Goal: Information Seeking & Learning: Learn about a topic

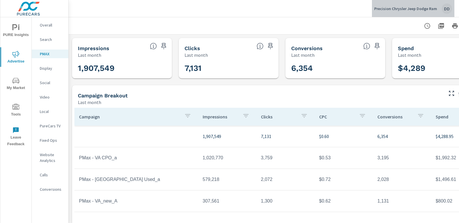
click at [443, 10] on div "DD" at bounding box center [446, 8] width 10 height 10
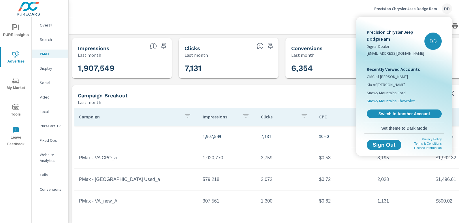
click at [404, 101] on span "Snowy Mountains Chevrolet" at bounding box center [391, 101] width 48 height 6
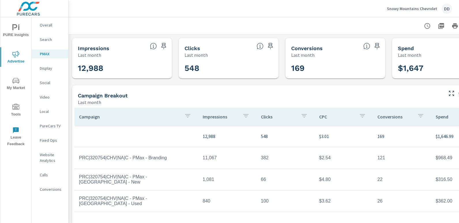
scroll to position [0, 41]
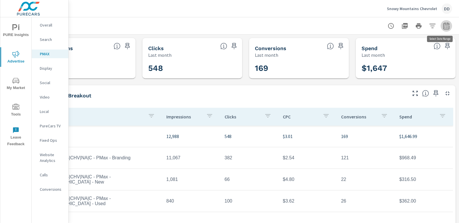
click at [443, 24] on icon "button" at bounding box center [446, 25] width 6 height 7
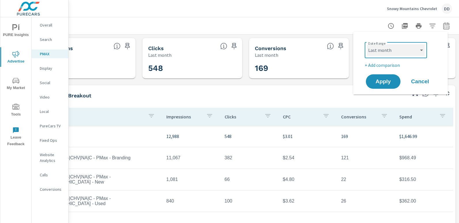
click at [404, 49] on select "Custom Yesterday Last week Last 7 days Last 14 days Last 30 days Last 45 days L…" at bounding box center [396, 50] width 58 height 12
click at [367, 44] on select "Custom Yesterday Last week Last 7 days Last 14 days Last 30 days Last 45 days L…" at bounding box center [396, 50] width 58 height 12
select select "Month to date"
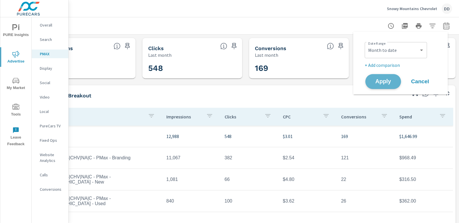
click at [384, 81] on span "Apply" at bounding box center [383, 81] width 24 height 5
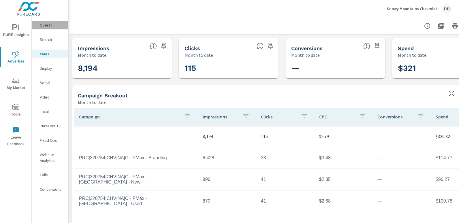
click at [52, 23] on p "Overall" at bounding box center [52, 25] width 24 height 6
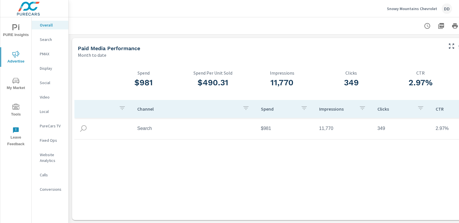
click at [50, 190] on p "Conversions" at bounding box center [52, 189] width 24 height 6
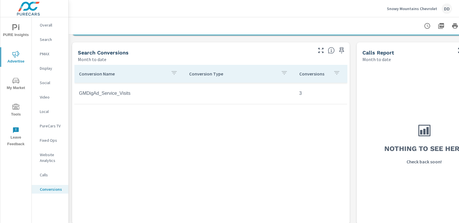
scroll to position [223, 0]
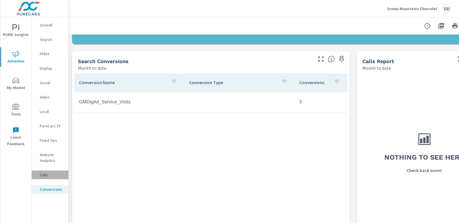
click at [48, 174] on p "Calls" at bounding box center [52, 175] width 24 height 6
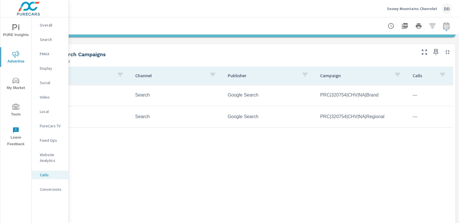
scroll to position [277, 0]
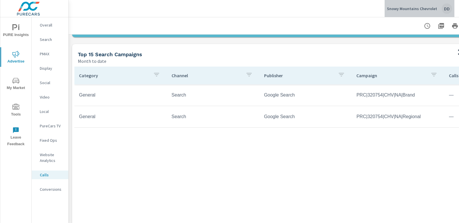
click at [444, 12] on div "DD" at bounding box center [446, 8] width 10 height 10
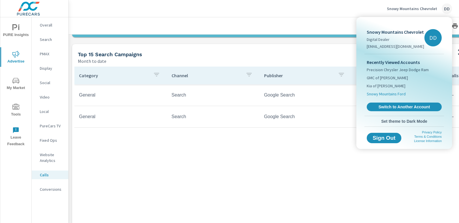
click at [393, 96] on span "Snowy Mountains Ford" at bounding box center [386, 94] width 39 height 6
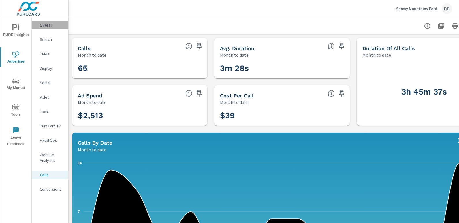
click at [50, 26] on p "Overall" at bounding box center [52, 25] width 24 height 6
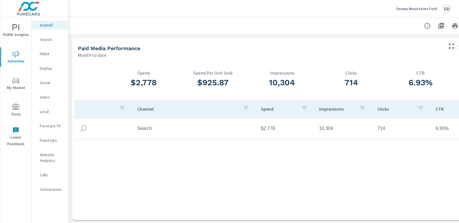
click at [52, 192] on p "Conversions" at bounding box center [52, 189] width 24 height 6
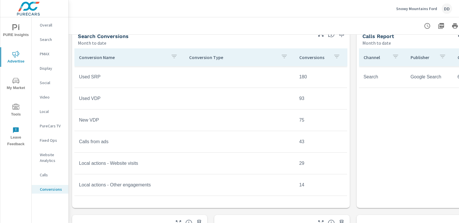
scroll to position [248, 0]
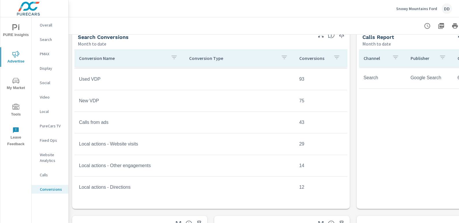
scroll to position [46, 0]
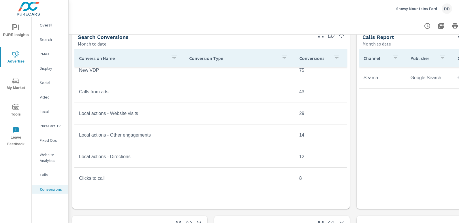
scroll to position [74, 0]
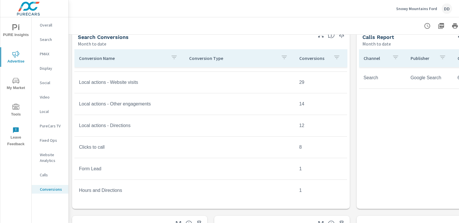
scroll to position [107, 0]
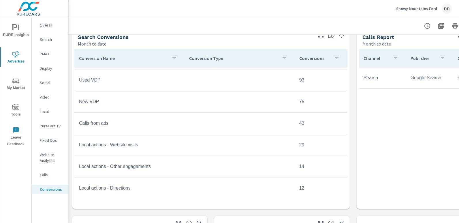
scroll to position [31, 0]
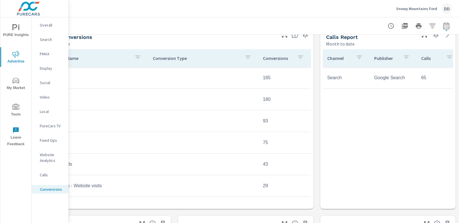
scroll to position [248, 0]
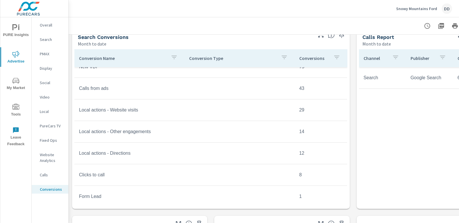
scroll to position [76, 0]
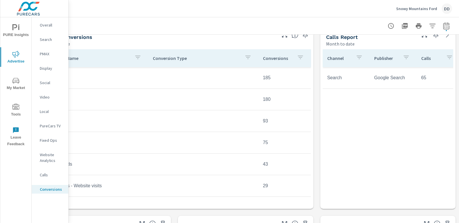
scroll to position [248, 0]
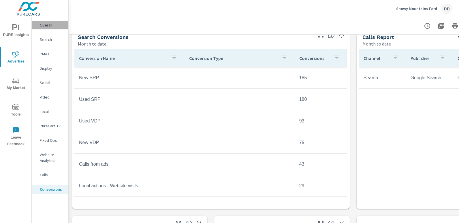
click at [55, 27] on p "Overall" at bounding box center [52, 25] width 24 height 6
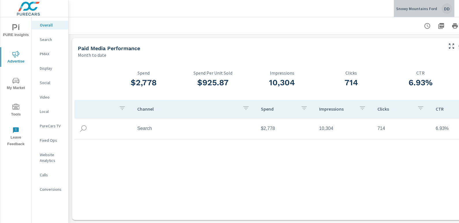
click at [447, 10] on div "DD" at bounding box center [446, 8] width 10 height 10
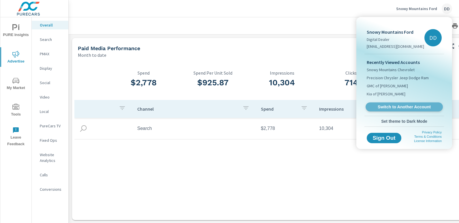
click at [394, 107] on span "Switch to Another Account" at bounding box center [404, 106] width 71 height 5
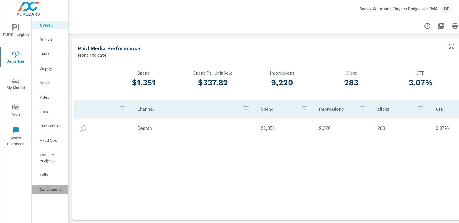
click at [52, 187] on p "Conversions" at bounding box center [52, 189] width 24 height 6
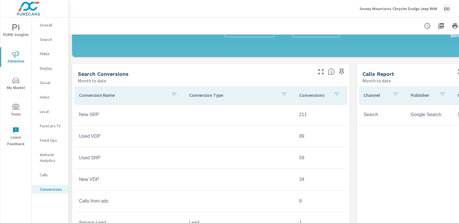
scroll to position [202, 0]
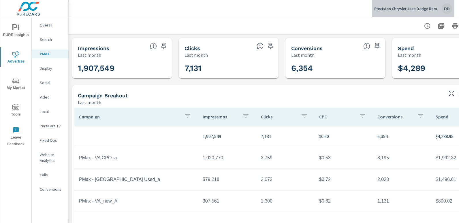
click at [446, 8] on div "DD" at bounding box center [446, 8] width 10 height 10
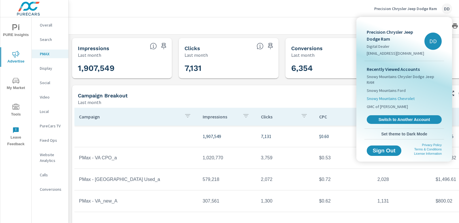
click at [405, 96] on span "Snowy Mountains Chevrolet" at bounding box center [391, 99] width 48 height 6
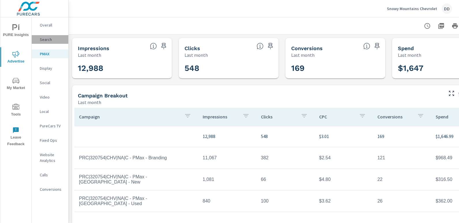
click at [61, 35] on div "Search" at bounding box center [50, 39] width 37 height 9
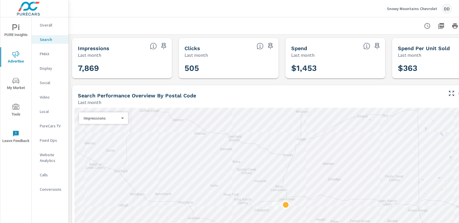
click at [45, 20] on nav "Overall Search PMAX Display Social Video Local PureCars TV Fixed Ops Website An…" at bounding box center [50, 109] width 37 height 184
click at [44, 25] on p "Overall" at bounding box center [52, 25] width 24 height 6
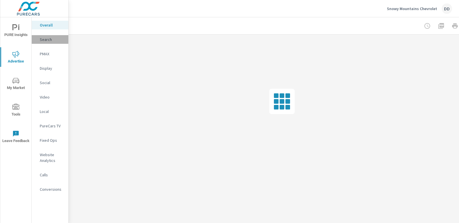
click at [46, 41] on p "Search" at bounding box center [52, 40] width 24 height 6
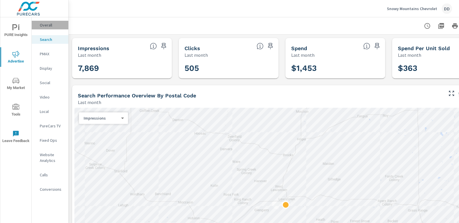
click at [52, 22] on p "Overall" at bounding box center [52, 25] width 24 height 6
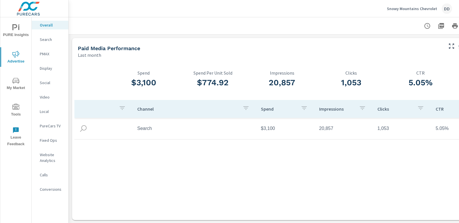
scroll to position [0, 41]
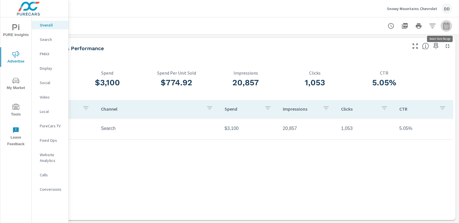
click at [445, 24] on button "button" at bounding box center [446, 26] width 12 height 12
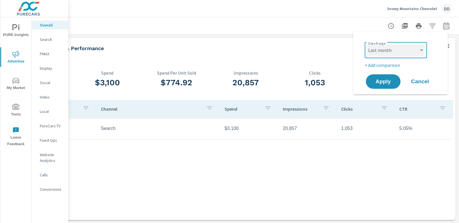
click at [405, 48] on select "Custom Yesterday Last week Last 7 days Last 14 days Last 30 days Last 45 days L…" at bounding box center [396, 50] width 58 height 12
click at [367, 44] on select "Custom Yesterday Last week Last 7 days Last 14 days Last 30 days Last 45 days L…" at bounding box center [396, 50] width 58 height 12
select select "Month to date"
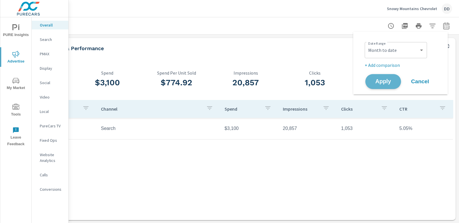
click at [383, 81] on span "Apply" at bounding box center [383, 81] width 24 height 5
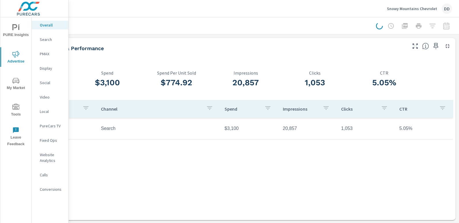
scroll to position [0, 36]
click at [46, 192] on p "Conversions" at bounding box center [52, 189] width 24 height 6
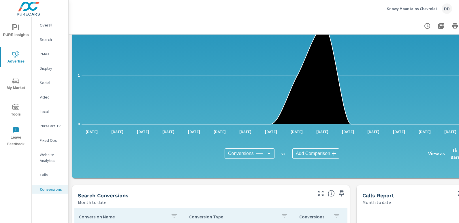
scroll to position [85, 0]
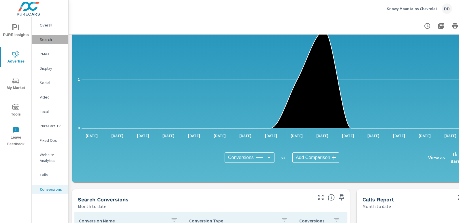
click at [35, 41] on div "Search" at bounding box center [50, 39] width 37 height 9
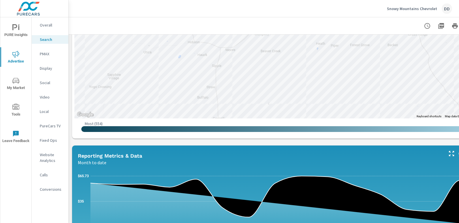
scroll to position [430, 0]
